Goal: Navigation & Orientation: Find specific page/section

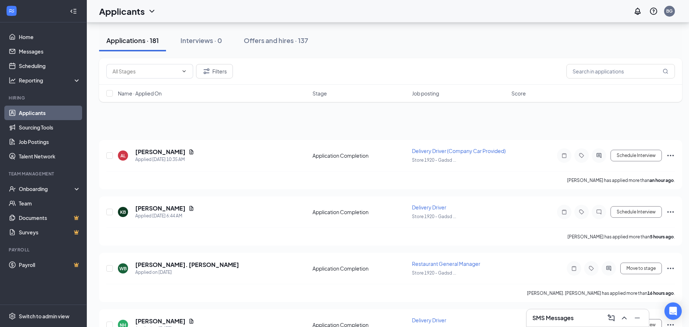
scroll to position [72, 0]
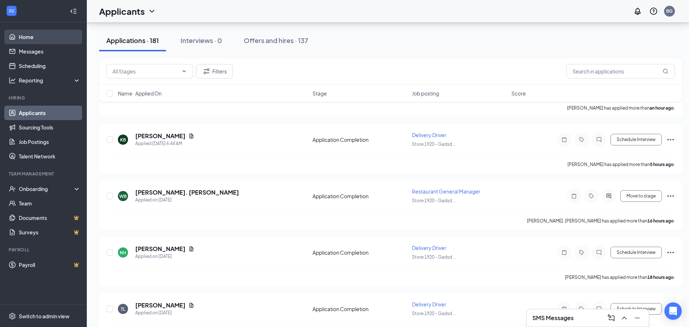
click at [29, 40] on link "Home" at bounding box center [50, 37] width 62 height 14
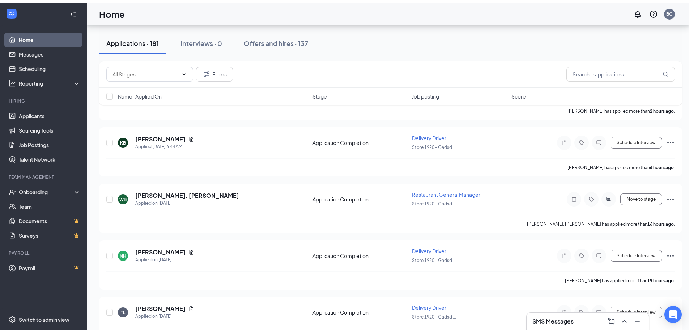
scroll to position [15, 0]
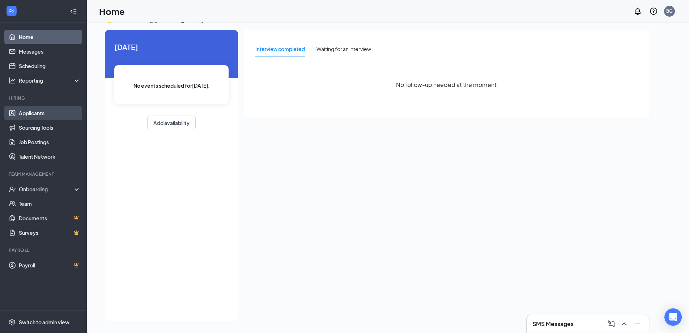
click at [33, 116] on link "Applicants" at bounding box center [50, 113] width 62 height 14
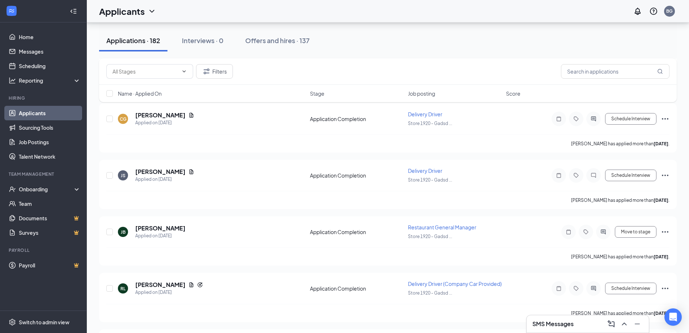
scroll to position [1101, 0]
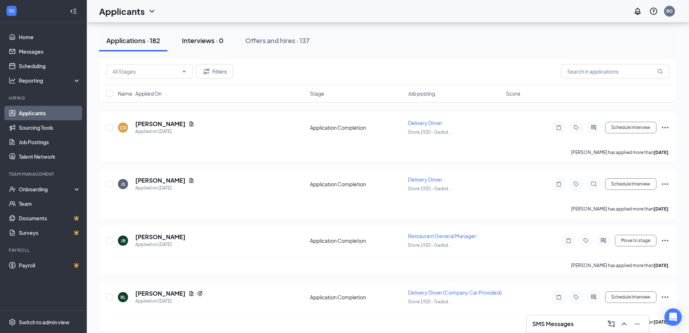
drag, startPoint x: 278, startPoint y: 42, endPoint x: 227, endPoint y: 70, distance: 57.7
click at [277, 42] on div "Offers and hires · 137" at bounding box center [277, 40] width 64 height 9
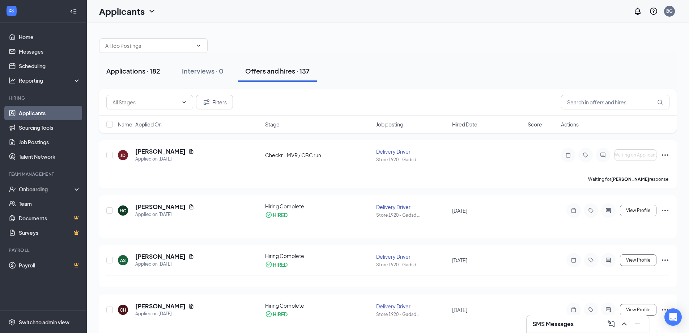
click at [132, 70] on div "Applications · 182" at bounding box center [133, 70] width 54 height 9
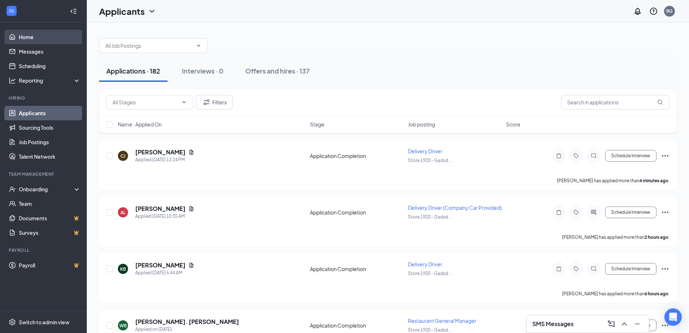
click at [39, 37] on link "Home" at bounding box center [50, 37] width 62 height 14
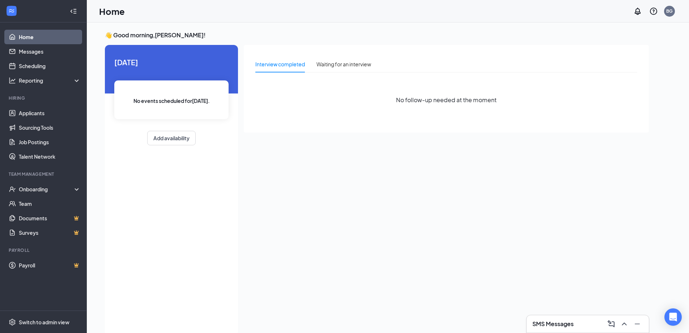
click at [36, 38] on link "Home" at bounding box center [50, 37] width 62 height 14
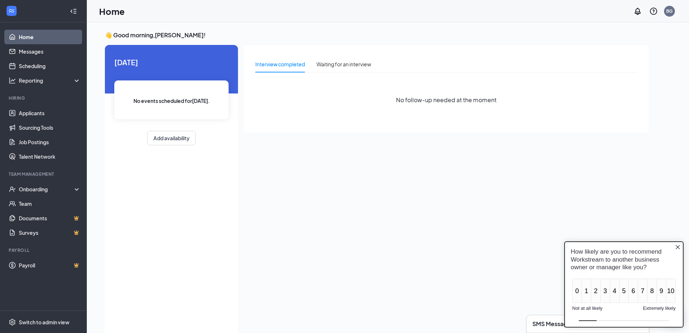
click at [677, 246] on icon "Close button" at bounding box center [678, 247] width 4 height 4
